Goal: Information Seeking & Learning: Find specific fact

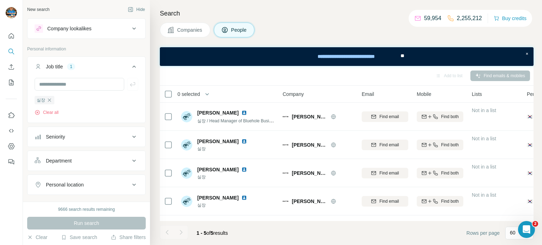
scroll to position [22, 0]
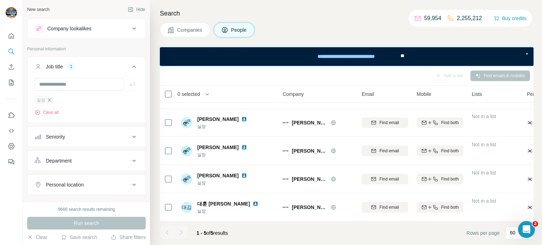
click at [50, 102] on icon "button" at bounding box center [50, 100] width 6 height 6
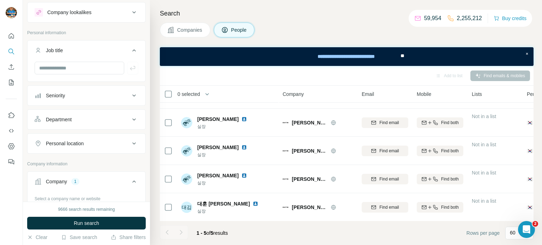
scroll to position [70, 0]
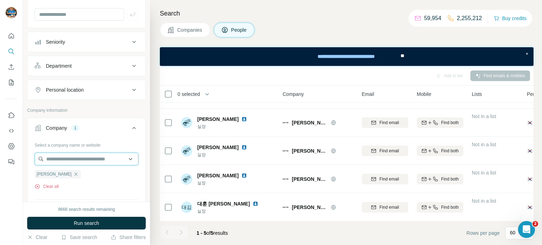
click at [70, 160] on input "text" at bounding box center [87, 159] width 104 height 13
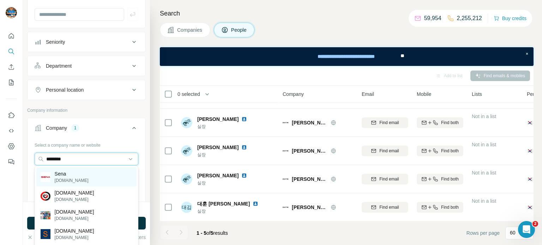
type input "********"
click at [89, 182] on div "Sena [DOMAIN_NAME]" at bounding box center [86, 177] width 100 height 19
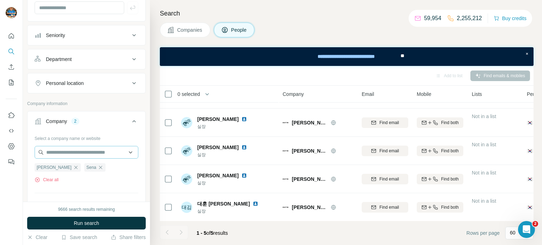
scroll to position [77, 0]
click at [73, 167] on icon "button" at bounding box center [76, 167] width 6 height 6
click at [88, 223] on span "Run search" at bounding box center [86, 223] width 25 height 7
